Goal: Task Accomplishment & Management: Complete application form

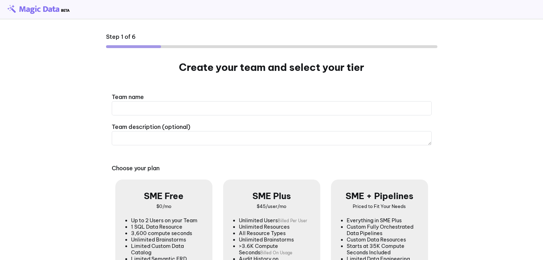
click at [493, 104] on main "Step 1 of 6 Create your team and select your tier Team name Team description (o…" at bounding box center [271, 184] width 543 height 329
click at [493, 97] on main "Step 1 of 6 Create your team and select your tier Team name Team description (o…" at bounding box center [271, 184] width 543 height 329
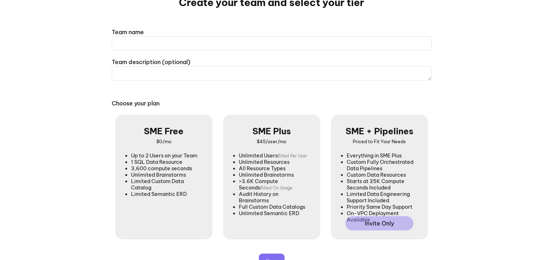
scroll to position [90, 0]
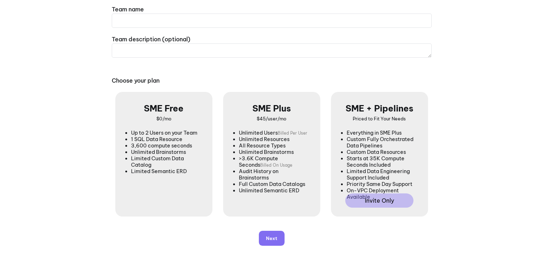
click at [314, 16] on input "text" at bounding box center [272, 21] width 320 height 14
type input "****"
click at [250, 49] on textarea at bounding box center [272, 51] width 320 height 14
type textarea "**********"
click at [170, 111] on b "SME Free" at bounding box center [164, 108] width 40 height 11
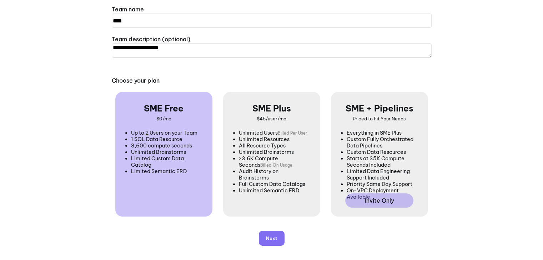
click at [180, 117] on div "SME Free $0/mo Up to 2 Users on your Team 1 SQL Data Resource 3,600 compute sec…" at bounding box center [164, 142] width 76 height 78
click at [269, 236] on div "Next" at bounding box center [271, 238] width 11 height 4
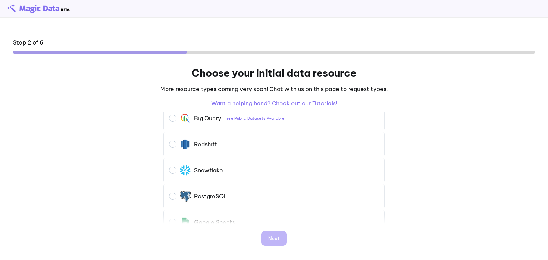
scroll to position [14, 0]
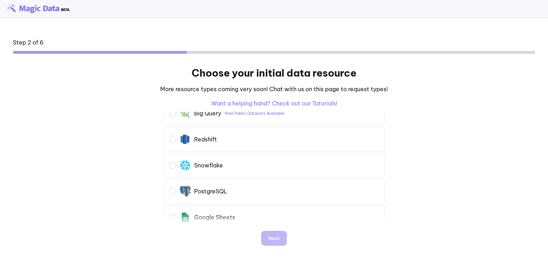
click at [171, 217] on div at bounding box center [172, 217] width 7 height 7
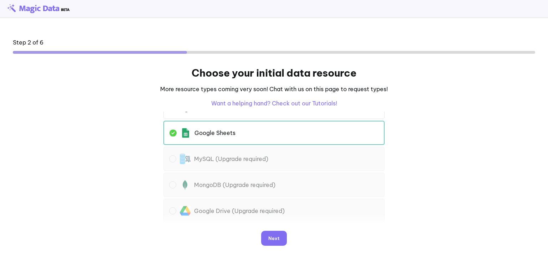
scroll to position [109, 0]
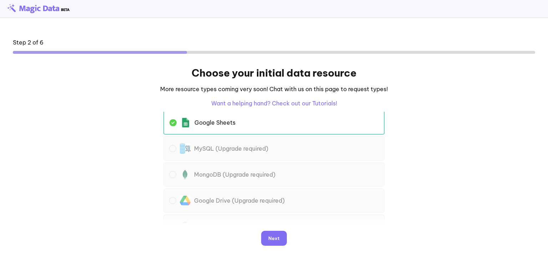
click at [331, 141] on section "Big Query Free Public Datasets Available Redshift" at bounding box center [273, 168] width 235 height 112
click at [271, 238] on div "Next" at bounding box center [273, 238] width 11 height 4
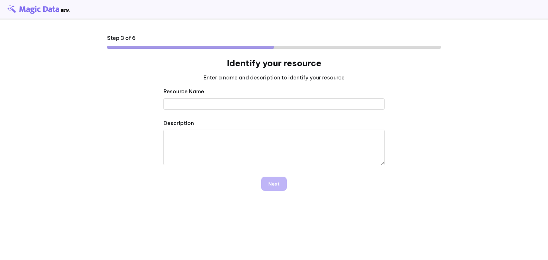
click at [295, 105] on input "text" at bounding box center [273, 103] width 221 height 11
type input "**********"
click at [258, 145] on textarea at bounding box center [273, 148] width 221 height 36
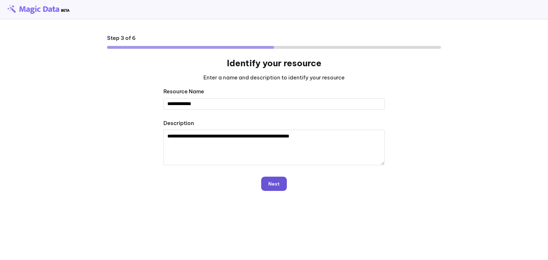
type textarea "**********"
click at [268, 182] on div "Next" at bounding box center [273, 184] width 11 height 4
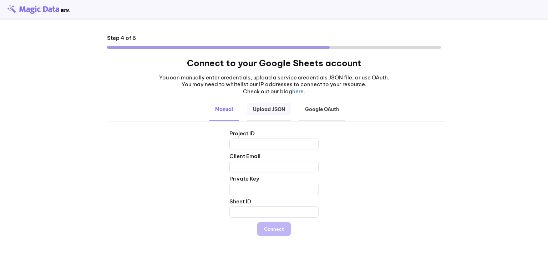
click at [269, 114] on b "Upload JSON" at bounding box center [269, 109] width 44 height 12
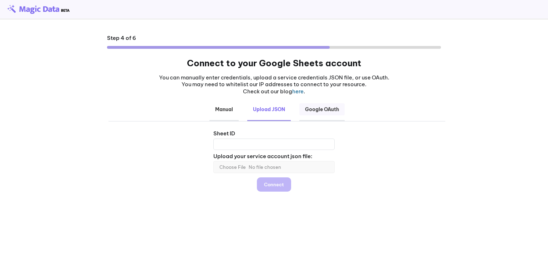
click at [316, 108] on b "Google OAuth" at bounding box center [321, 109] width 45 height 12
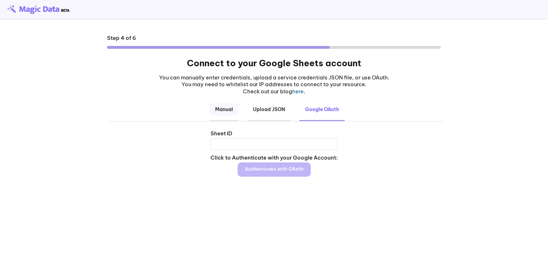
click at [225, 109] on b "Manual" at bounding box center [223, 109] width 29 height 12
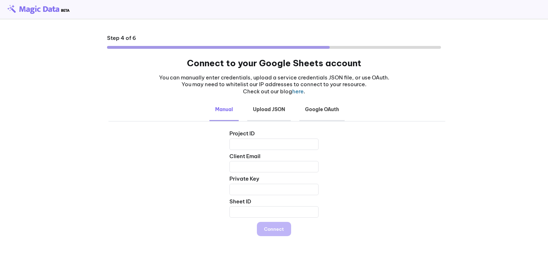
click at [295, 94] on link "here" at bounding box center [297, 91] width 11 height 7
click at [292, 143] on input "text" at bounding box center [273, 144] width 89 height 11
click at [262, 214] on input "text" at bounding box center [273, 212] width 89 height 11
type input "****"
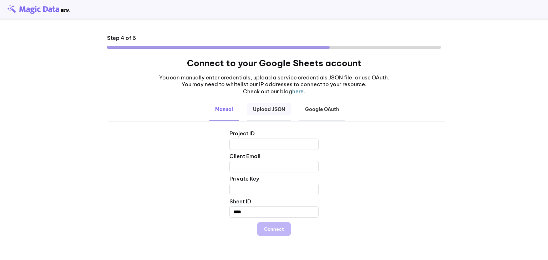
click at [276, 110] on b "Upload JSON" at bounding box center [269, 109] width 44 height 12
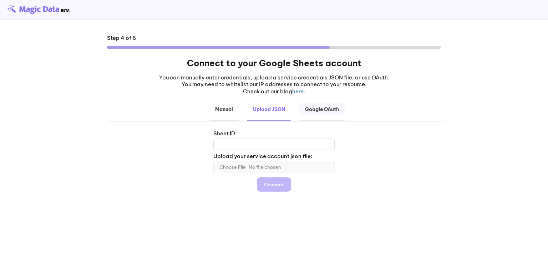
click at [314, 109] on b "Google OAuth" at bounding box center [321, 109] width 45 height 12
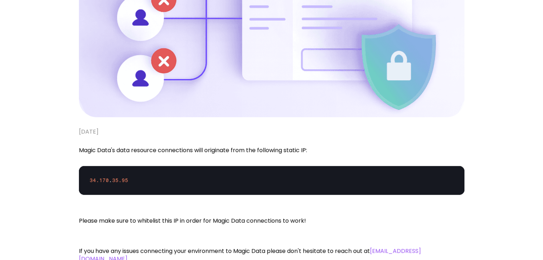
scroll to position [193, 0]
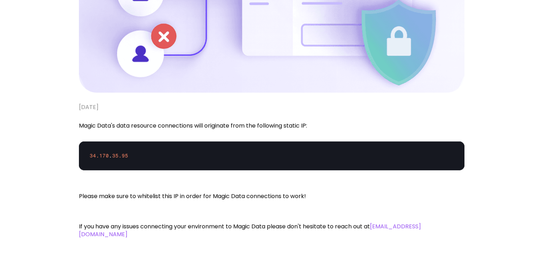
click at [284, 157] on div "34.170 . 35.95" at bounding box center [271, 156] width 385 height 29
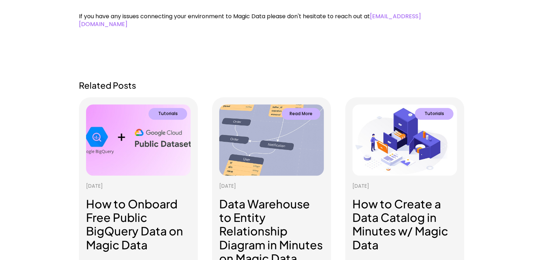
scroll to position [425, 0]
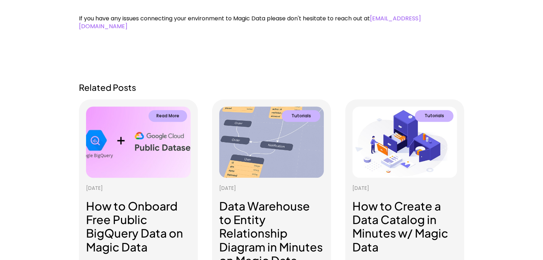
click at [178, 156] on img at bounding box center [138, 144] width 109 height 74
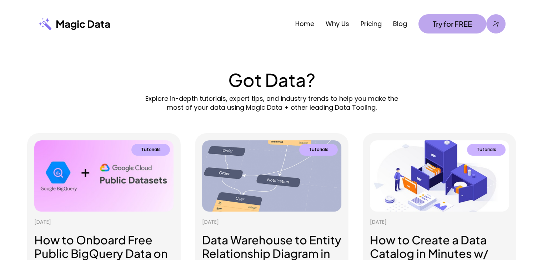
click at [454, 29] on div "Try for FREE" at bounding box center [452, 23] width 68 height 19
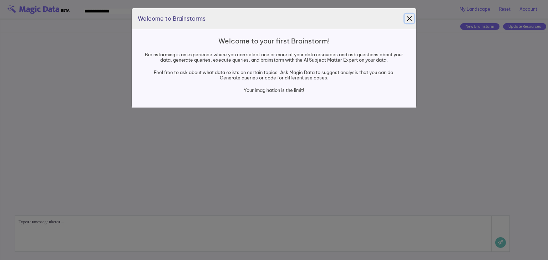
click at [412, 16] on button "Close" at bounding box center [408, 18] width 9 height 9
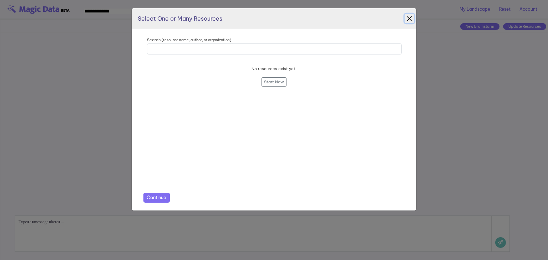
click at [409, 17] on button "Close" at bounding box center [408, 18] width 9 height 9
